Goal: Information Seeking & Learning: Learn about a topic

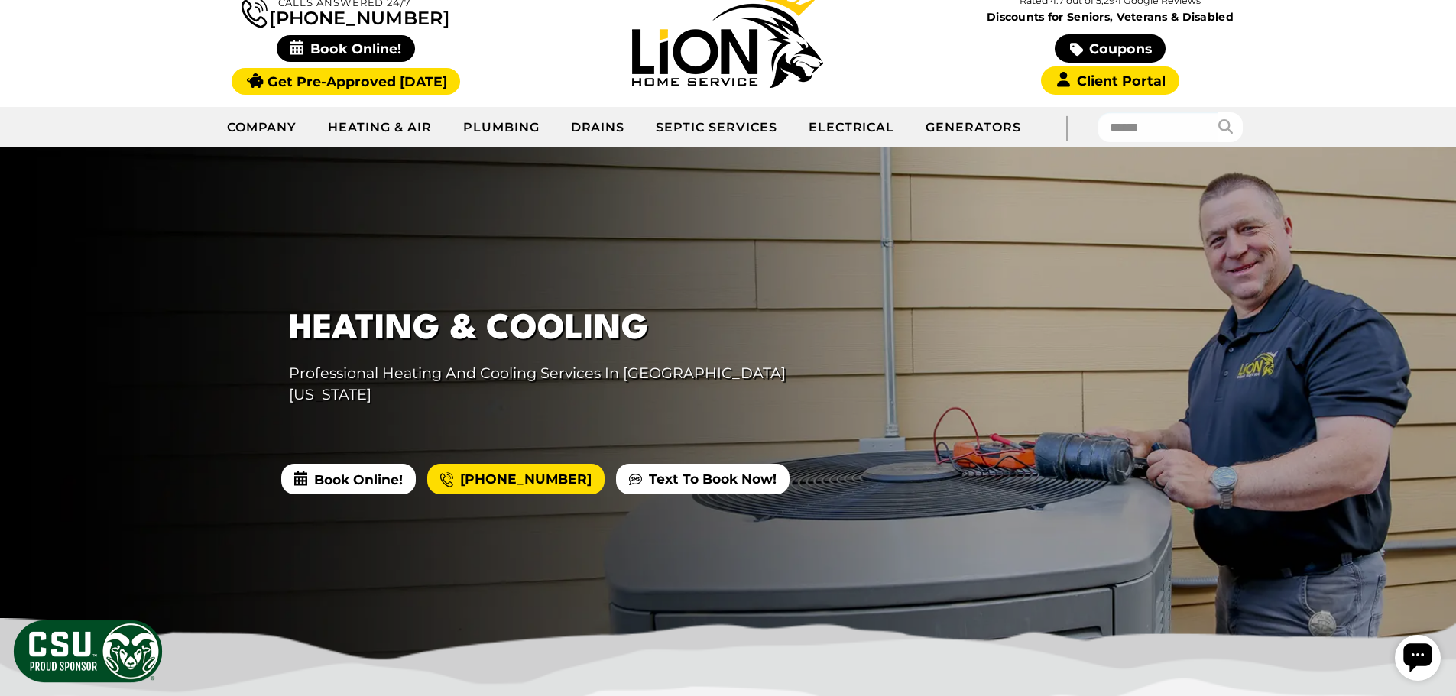
scroll to position [153, 0]
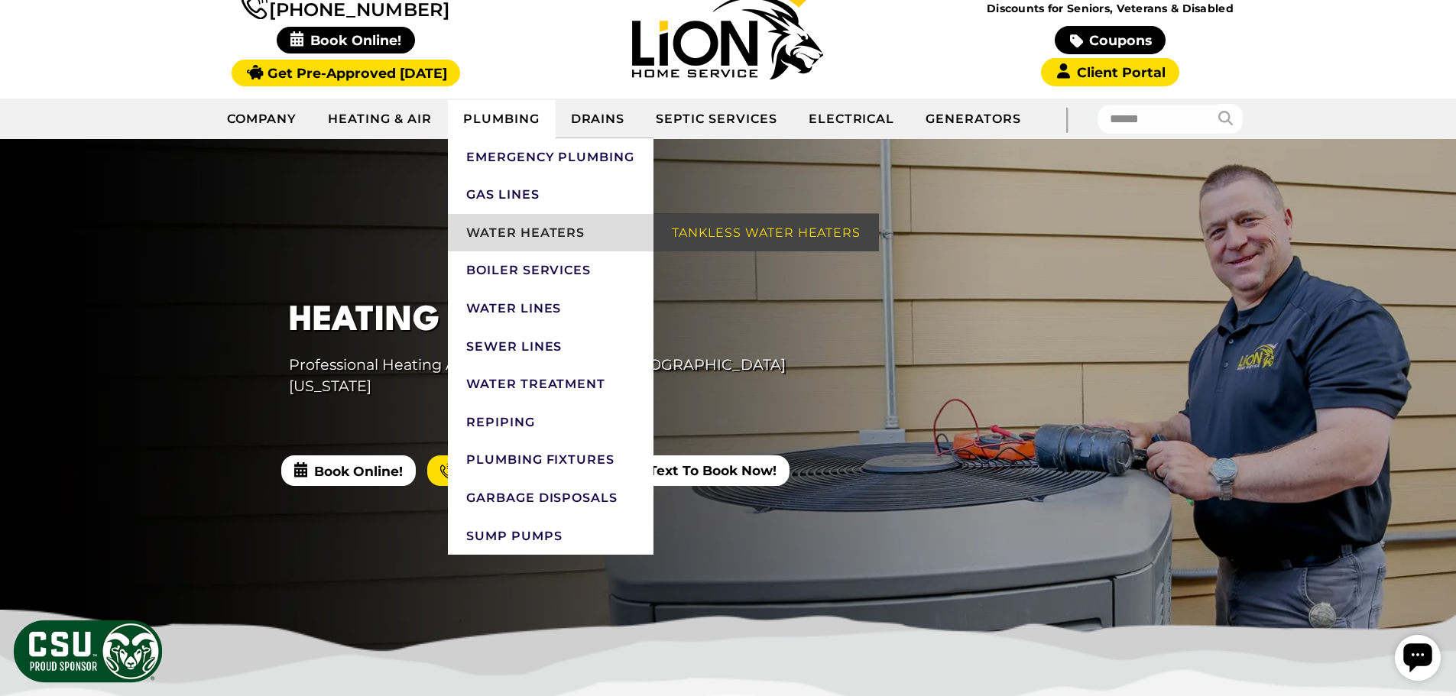
click at [517, 227] on link "Water Heaters" at bounding box center [551, 233] width 206 height 38
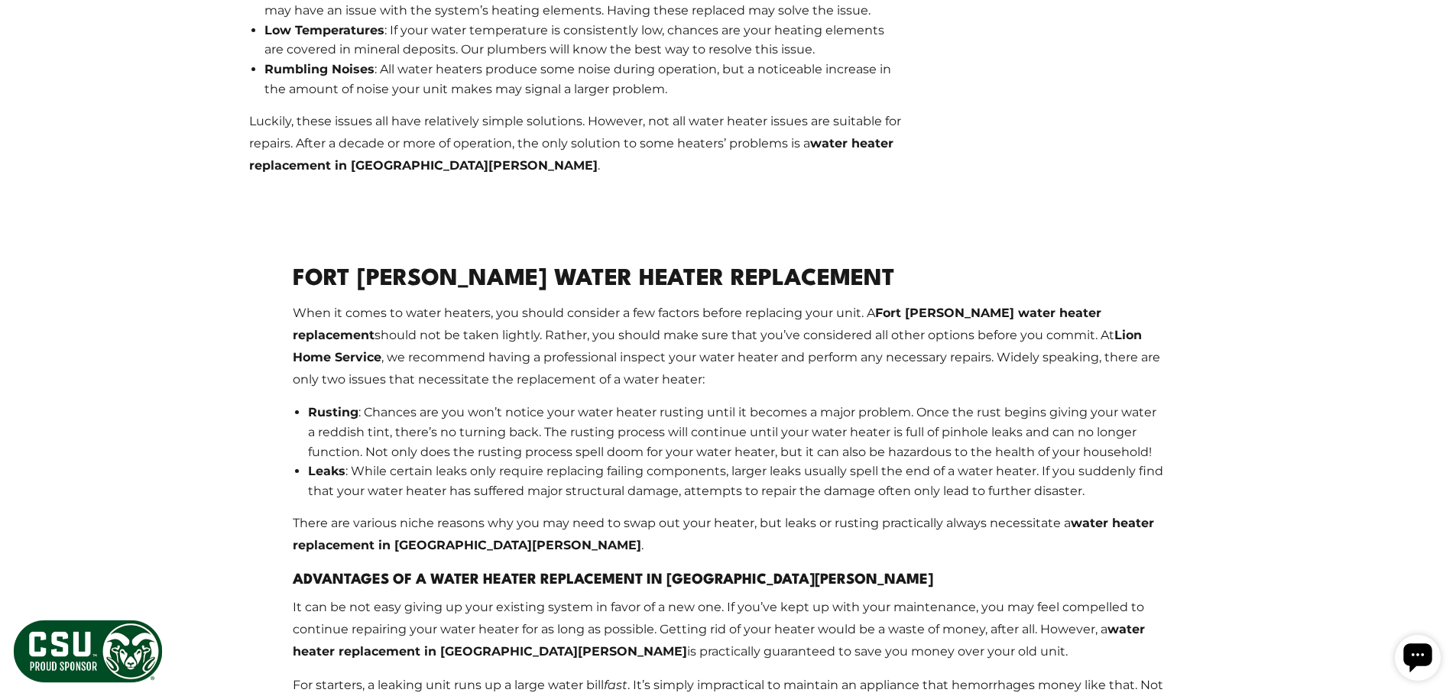
click at [695, 513] on p "There are various niche reasons why you may need to swap out your heater, but l…" at bounding box center [728, 535] width 871 height 44
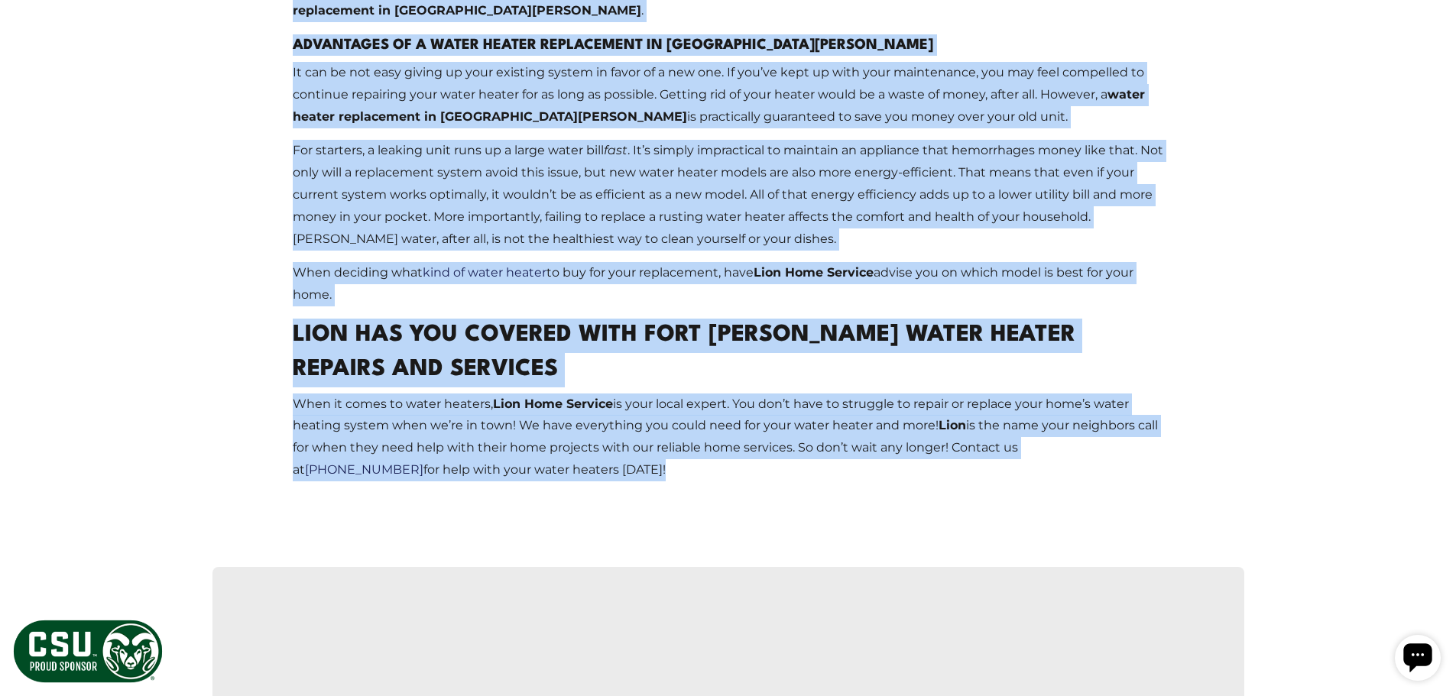
drag, startPoint x: 356, startPoint y: 178, endPoint x: 685, endPoint y: 351, distance: 372.2
click at [685, 351] on div "Fort [PERSON_NAME] Water Heater Replacement When it comes to water heaters, you…" at bounding box center [728, 110] width 871 height 839
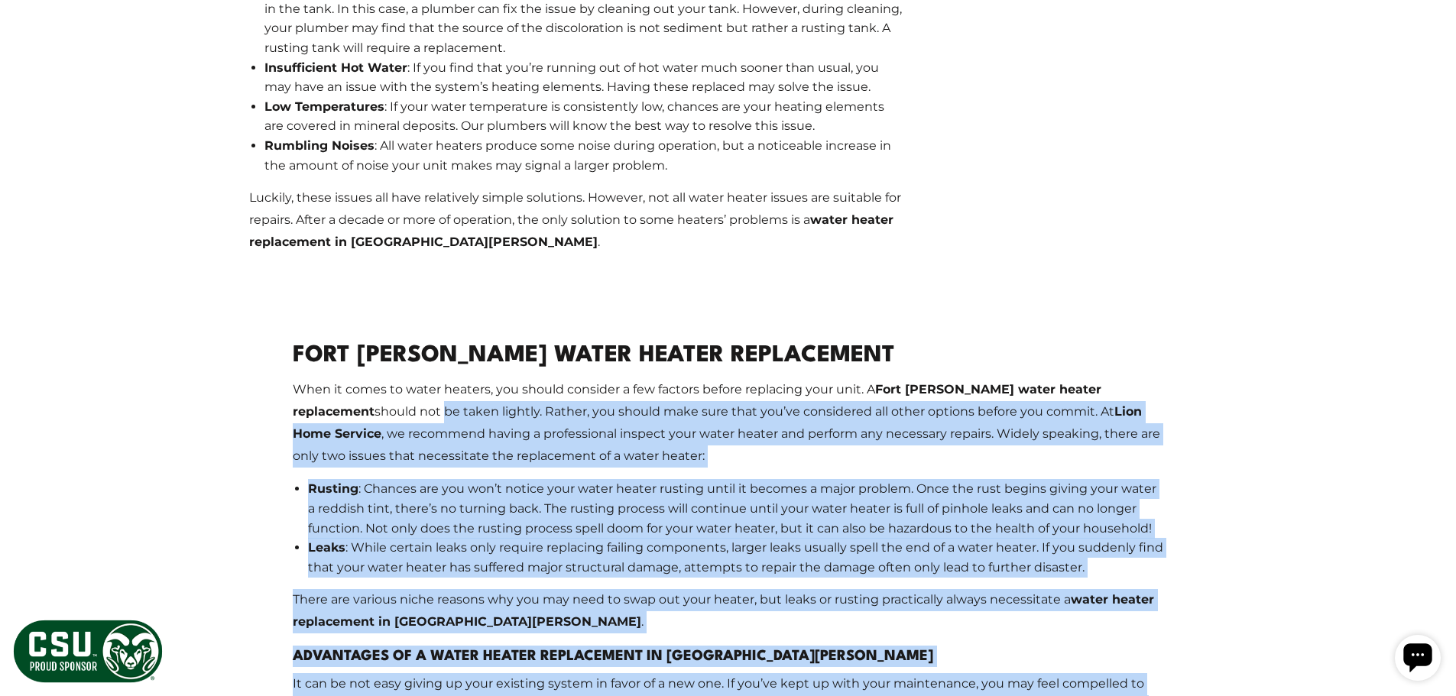
click at [714, 479] on li "Rusting : Chances are you won’t notice your water heater rusting until it becom…" at bounding box center [736, 508] width 856 height 59
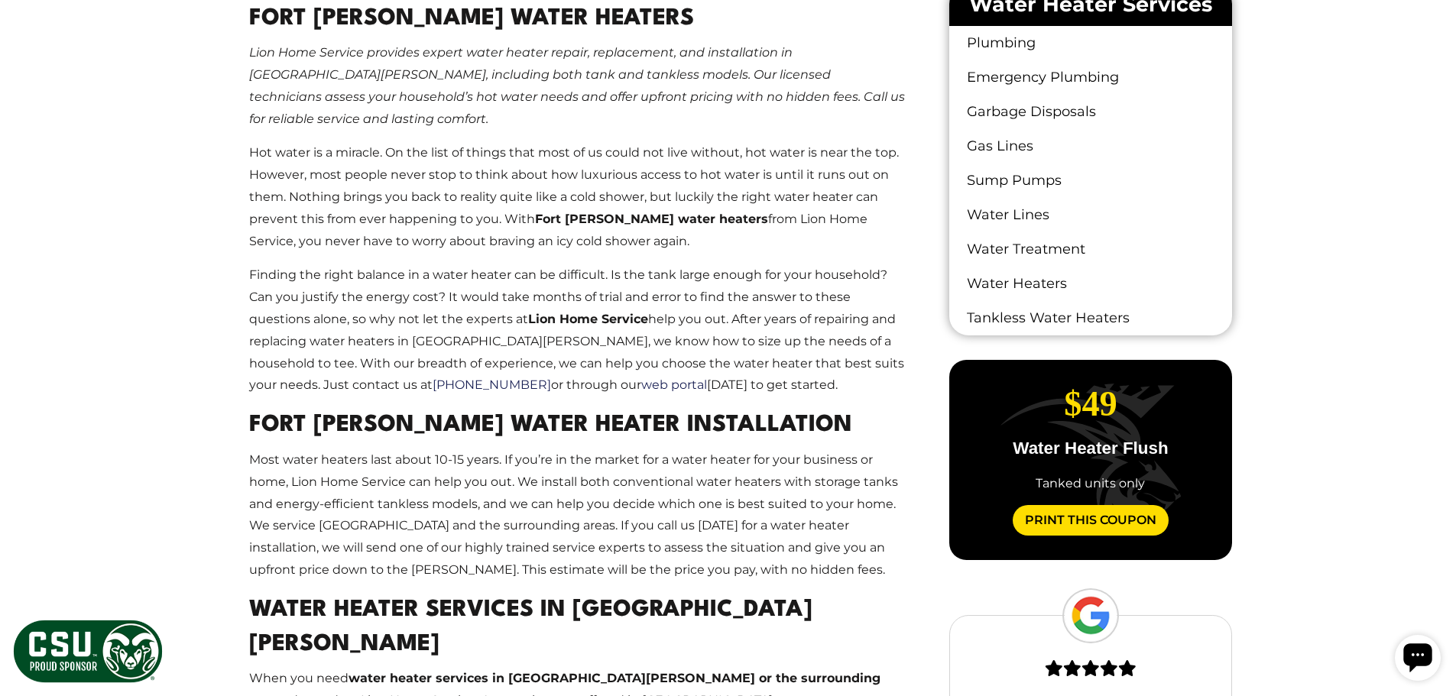
scroll to position [688, 0]
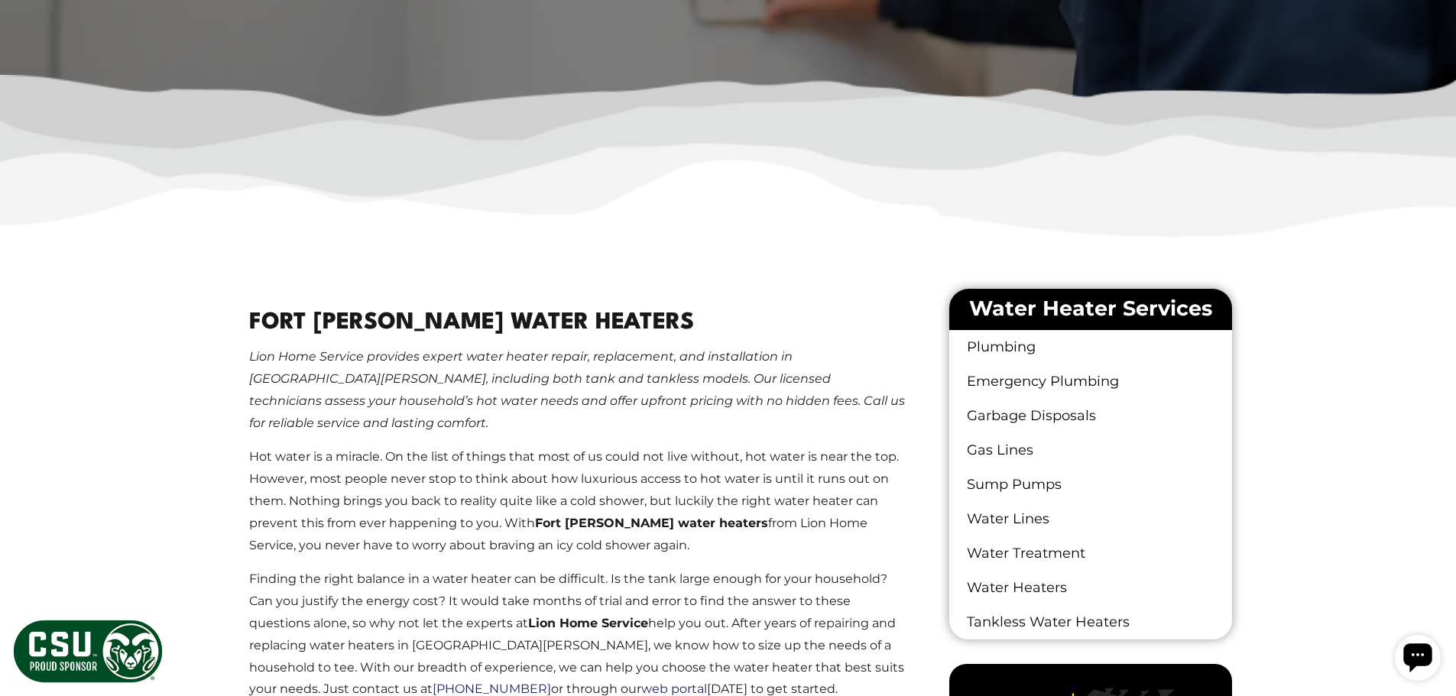
click at [602, 376] on em "Lion Home Service provides expert water heater repair, replacement, and install…" at bounding box center [577, 389] width 656 height 80
